Goal: Ask a question

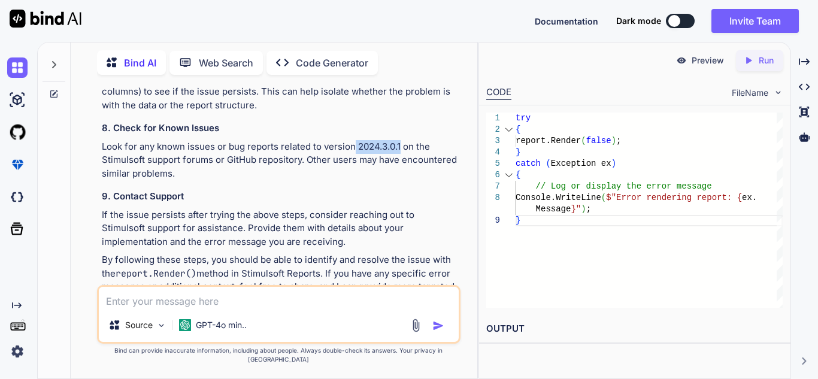
scroll to position [2180, 0]
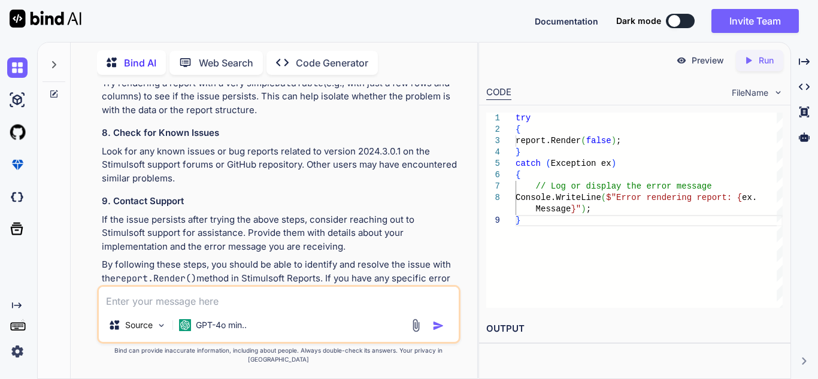
click at [187, 308] on textarea at bounding box center [279, 298] width 360 height 22
paste textarea "This exception was originally thrown at this call stack: Stimulsoft.Report.StiR…"
type textarea "This exception was originally thrown at this call stack: Stimulsoft.Report.StiR…"
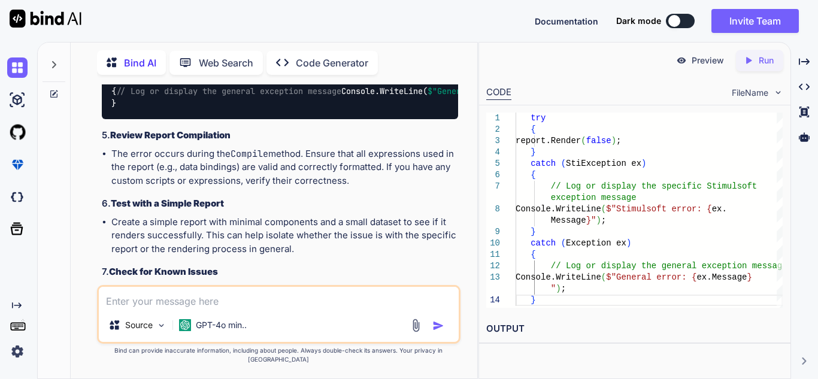
scroll to position [3118, 0]
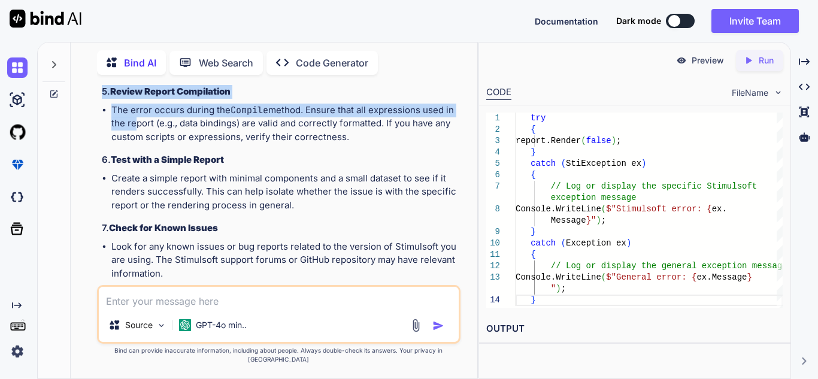
drag, startPoint x: 114, startPoint y: 126, endPoint x: 131, endPoint y: 285, distance: 159.5
click at [131, 285] on div "The exception stack trace you provided indicates that the error occurs during t…" at bounding box center [280, 22] width 356 height 770
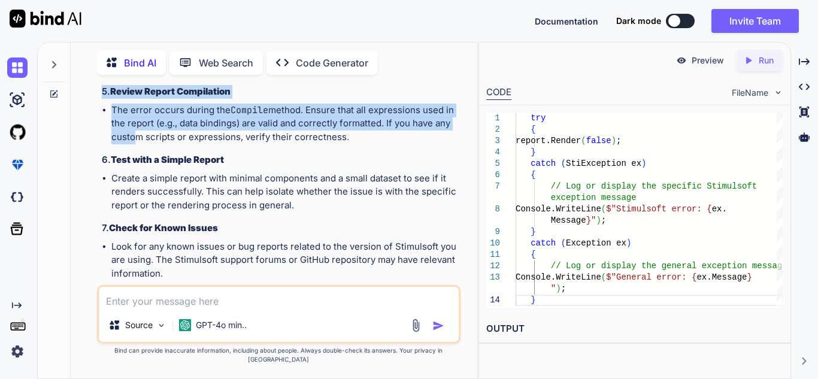
scroll to position [3194, 0]
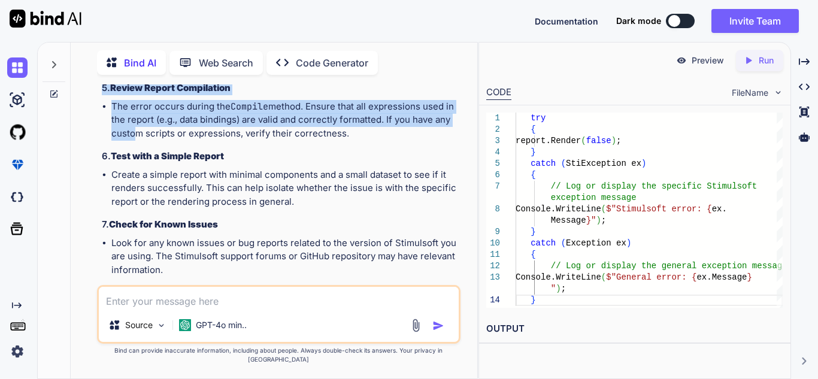
click at [136, 72] on div "try { report.Render( false ); } catch (StiException ex) { // Log or display the…" at bounding box center [280, 19] width 356 height 105
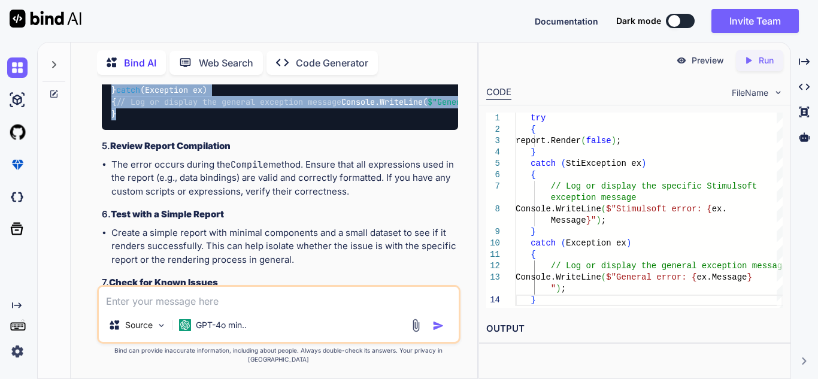
scroll to position [3073, 0]
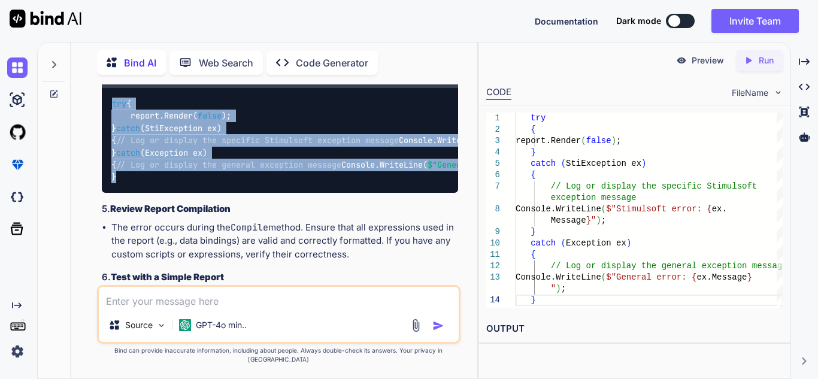
drag, startPoint x: 114, startPoint y: 211, endPoint x: 99, endPoint y: 174, distance: 40.0
click at [99, 174] on div "You Bind AI The provided code is a method for generating a dynamic report using…" at bounding box center [279, 184] width 361 height 201
copy code "try { report.Render( false ); } catch (StiException ex) { // Log or display the…"
